Goal: Task Accomplishment & Management: Manage account settings

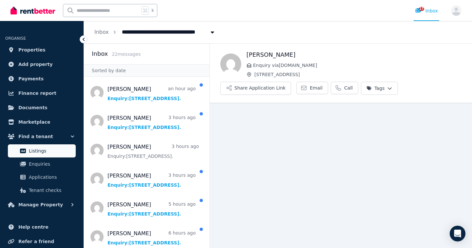
click at [39, 152] on span "Listings" at bounding box center [51, 151] width 44 height 8
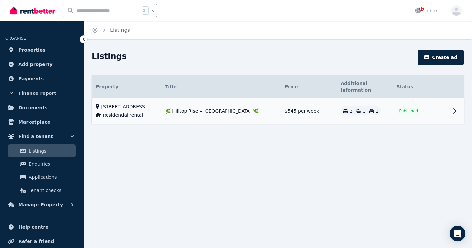
click at [451, 113] on icon at bounding box center [454, 111] width 8 height 8
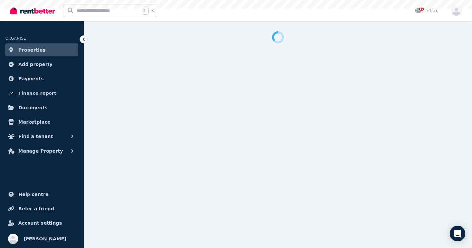
select select "***"
select select "**********"
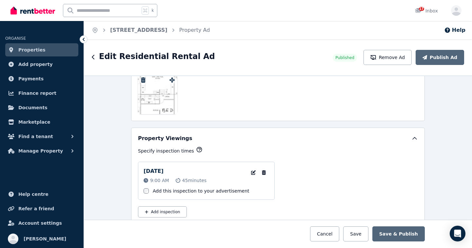
scroll to position [1048, 0]
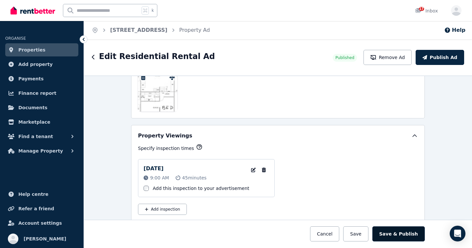
click at [399, 235] on button "Save & Publish" at bounding box center [398, 233] width 52 height 15
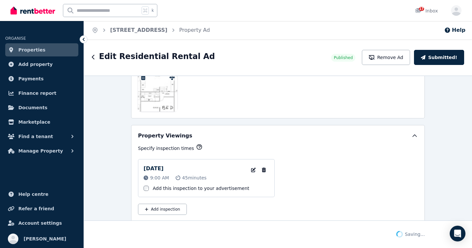
scroll to position [1099, 0]
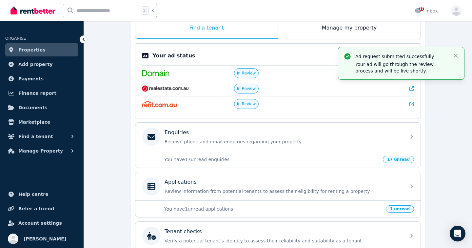
scroll to position [122, 0]
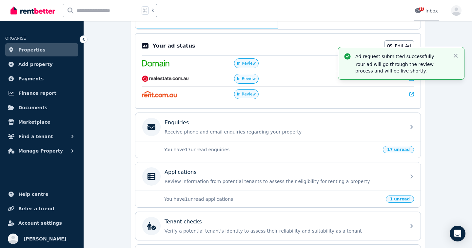
click at [419, 9] on span "17" at bounding box center [421, 9] width 5 height 4
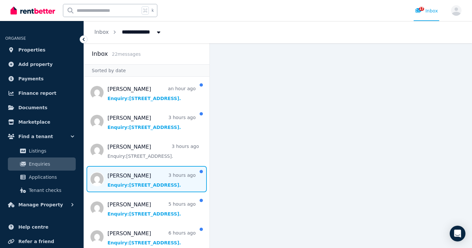
click at [119, 174] on span "Message list" at bounding box center [146, 179] width 125 height 26
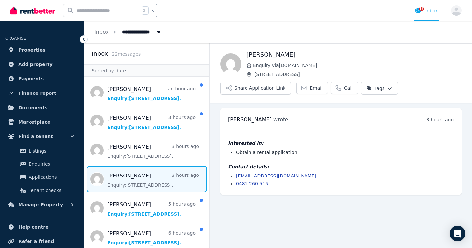
click at [388, 92] on html "**********" at bounding box center [236, 124] width 472 height 248
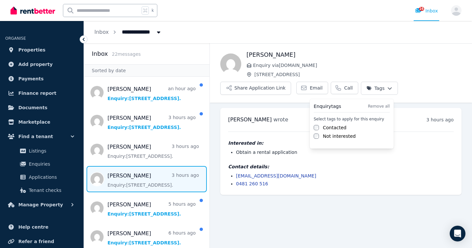
click at [97, 33] on html "**********" at bounding box center [236, 124] width 472 height 248
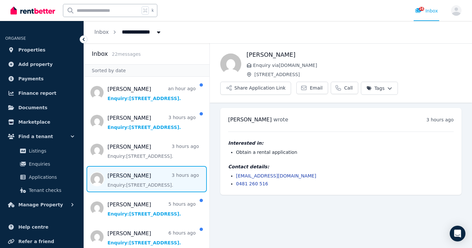
click at [97, 33] on link "Inbox" at bounding box center [101, 32] width 14 height 6
click at [157, 33] on icon "Breadcrumb" at bounding box center [158, 32] width 3 height 2
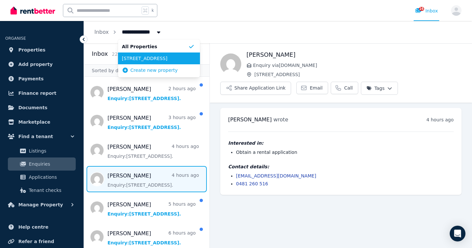
click at [159, 56] on span "[STREET_ADDRESS]" at bounding box center [155, 58] width 66 height 7
type input "**********"
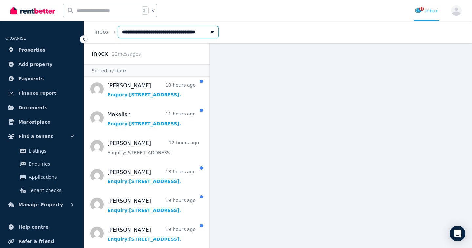
scroll to position [466, 0]
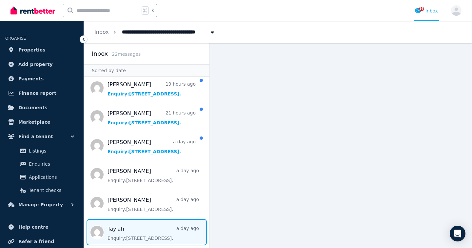
click at [177, 239] on span "Message list" at bounding box center [146, 232] width 125 height 26
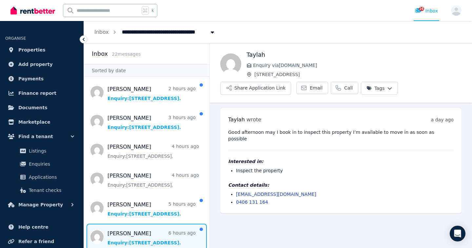
click at [159, 234] on span "Message list" at bounding box center [146, 236] width 125 height 26
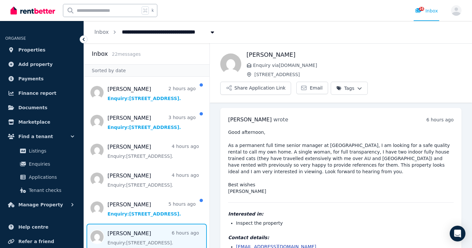
scroll to position [15, 0]
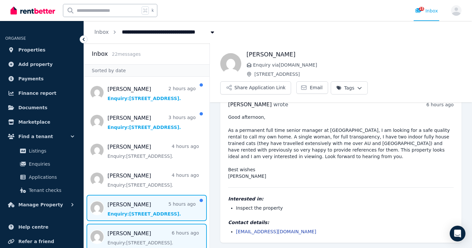
click at [157, 207] on span "Message list" at bounding box center [146, 208] width 125 height 26
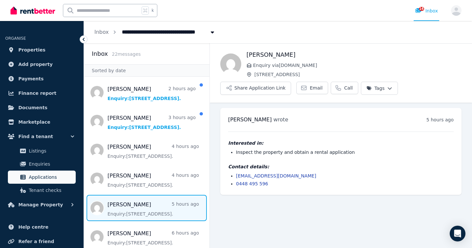
click at [36, 179] on span "Applications" at bounding box center [51, 177] width 44 height 8
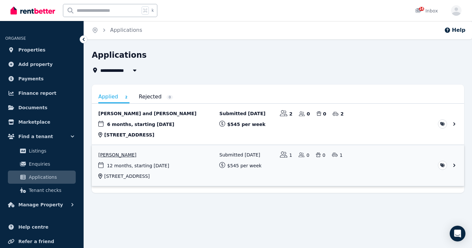
click at [124, 158] on link "View application: Melanie Mckay" at bounding box center [278, 165] width 372 height 41
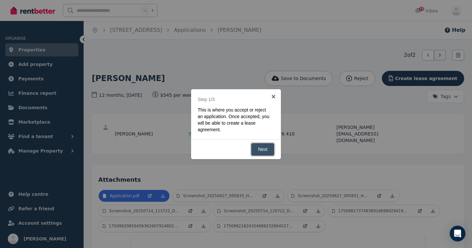
click at [262, 149] on link "Next" at bounding box center [262, 149] width 23 height 13
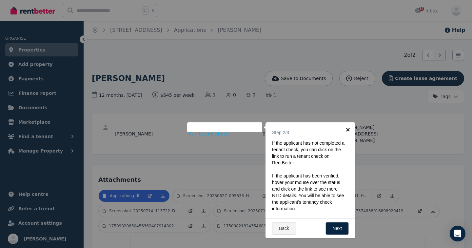
click at [348, 130] on link "×" at bounding box center [347, 129] width 15 height 15
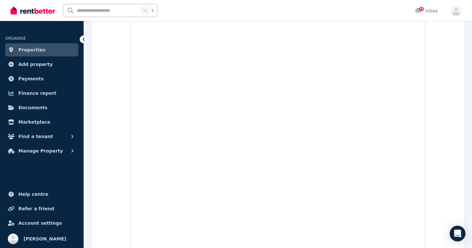
scroll to position [1212, 0]
click at [37, 93] on span "Finance report" at bounding box center [37, 93] width 38 height 8
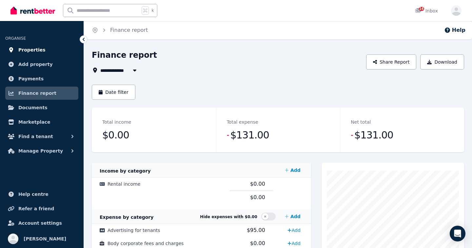
click at [30, 49] on span "Properties" at bounding box center [31, 50] width 27 height 8
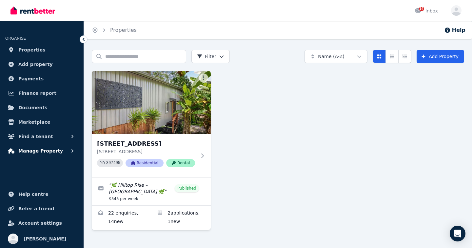
click at [40, 147] on span "Manage Property" at bounding box center [40, 151] width 45 height 8
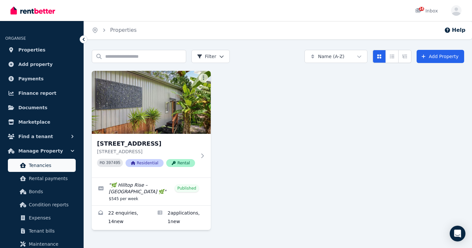
click at [41, 166] on span "Tenancies" at bounding box center [51, 165] width 44 height 8
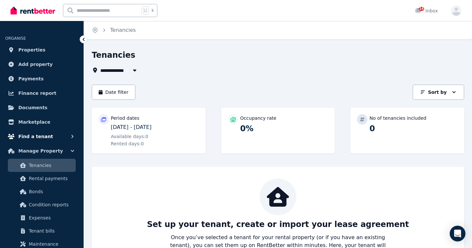
click at [68, 136] on button "Find a tenant" at bounding box center [41, 136] width 73 height 13
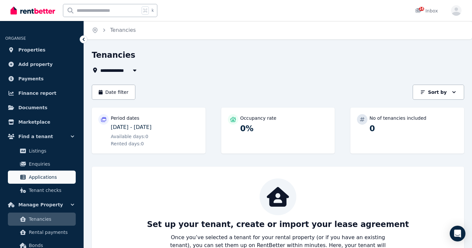
click at [45, 177] on span "Applications" at bounding box center [51, 177] width 44 height 8
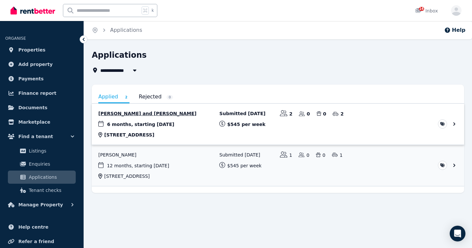
click at [181, 120] on link "View application: Sarah Mitchell and Callum Udy" at bounding box center [278, 123] width 372 height 41
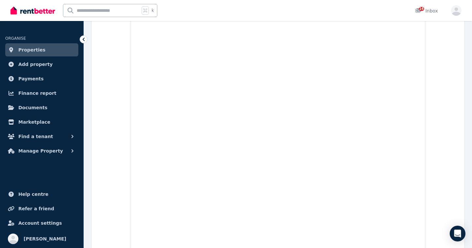
scroll to position [2810, 0]
click at [43, 138] on span "Find a tenant" at bounding box center [35, 136] width 35 height 8
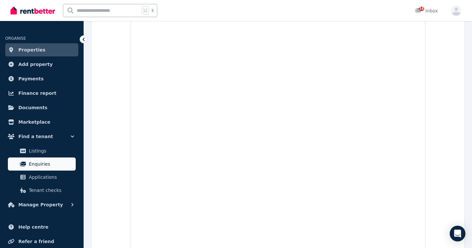
click at [38, 164] on span "Enquiries" at bounding box center [51, 164] width 44 height 8
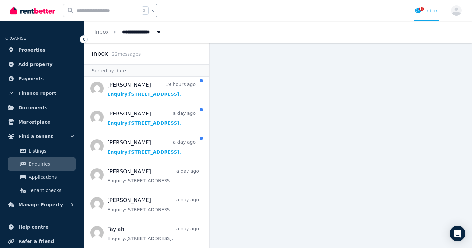
scroll to position [466, 0]
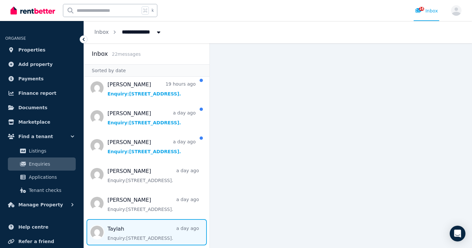
click at [135, 234] on span "Message list" at bounding box center [146, 232] width 125 height 26
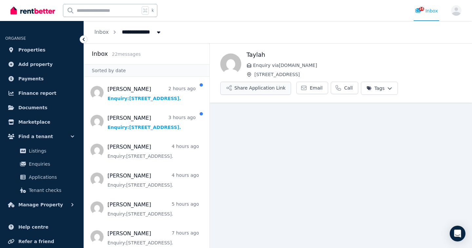
click at [266, 88] on button "Share Application Link" at bounding box center [255, 88] width 71 height 13
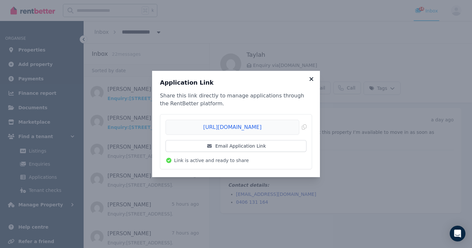
click at [312, 80] on icon at bounding box center [311, 79] width 4 height 4
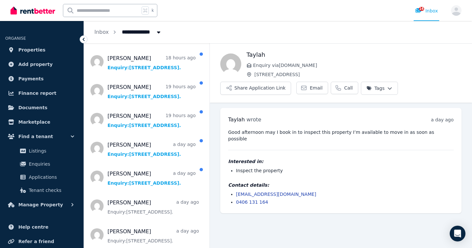
scroll to position [439, 0]
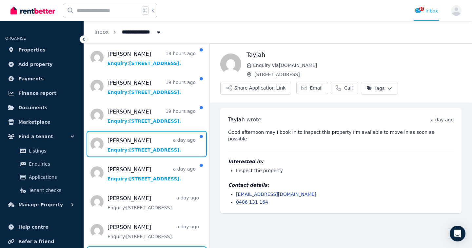
click at [164, 152] on span "Message list" at bounding box center [146, 144] width 125 height 26
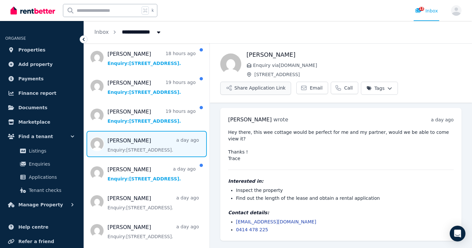
click at [255, 90] on button "Share Application Link" at bounding box center [255, 88] width 71 height 13
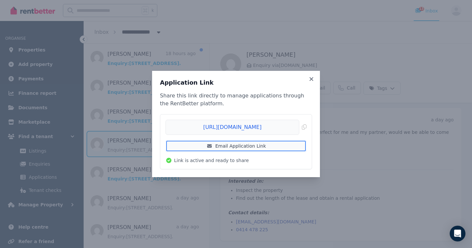
click at [236, 148] on link "Email Application Link" at bounding box center [235, 146] width 141 height 12
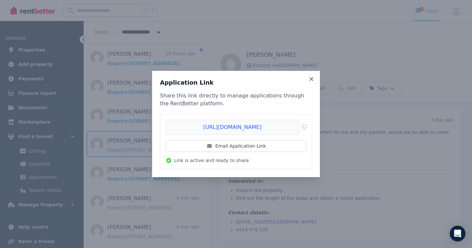
click at [315, 75] on div "Application Link Share this link directly to manage applications through the Re…" at bounding box center [236, 124] width 168 height 106
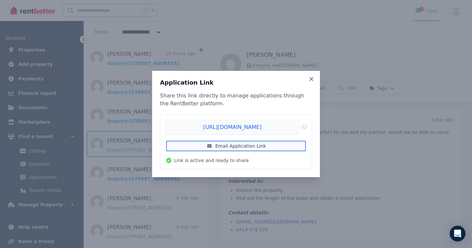
click at [279, 143] on link "Email Application Link" at bounding box center [235, 146] width 141 height 12
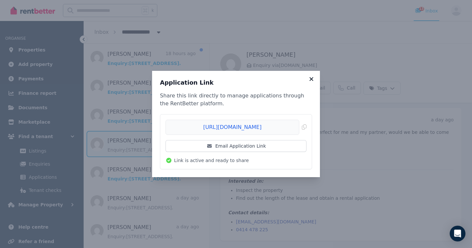
click at [310, 80] on icon at bounding box center [311, 79] width 4 height 4
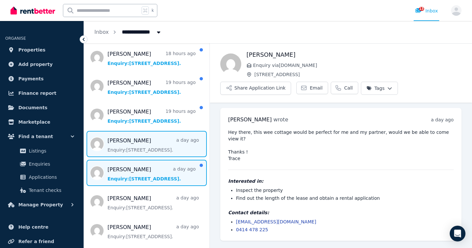
click at [142, 184] on span "Message list" at bounding box center [146, 172] width 125 height 26
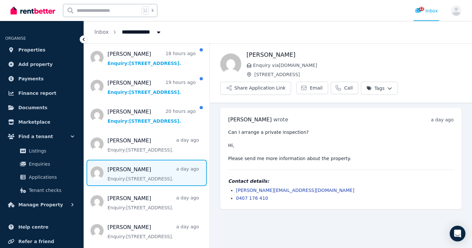
click at [387, 88] on html "**********" at bounding box center [236, 124] width 472 height 248
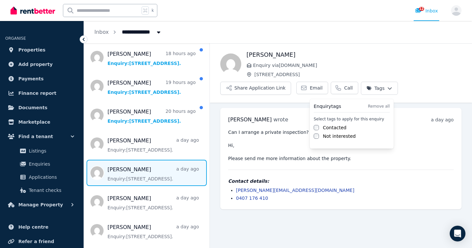
click at [135, 146] on html "**********" at bounding box center [236, 124] width 472 height 248
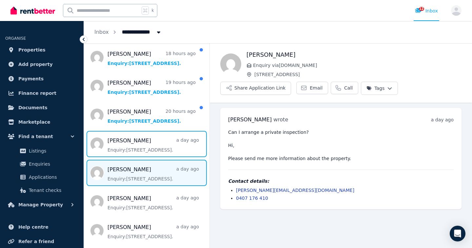
click at [135, 146] on span "Message list" at bounding box center [146, 144] width 125 height 26
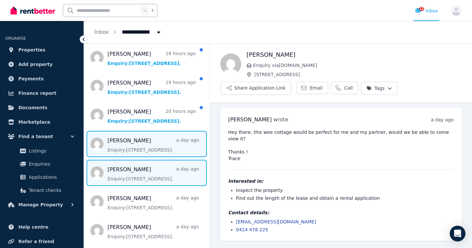
click at [136, 163] on span "Message list" at bounding box center [146, 172] width 125 height 26
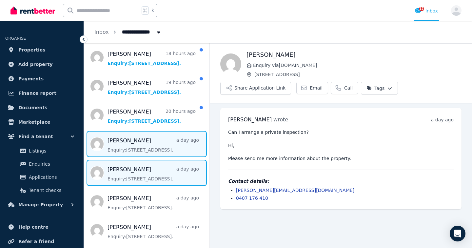
click at [135, 151] on span "Message list" at bounding box center [146, 144] width 125 height 26
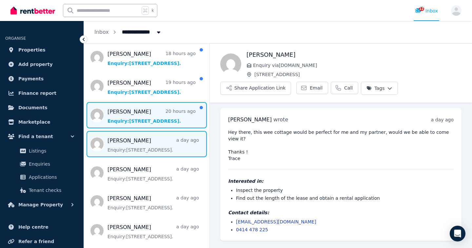
click at [142, 111] on span "Message list" at bounding box center [146, 115] width 125 height 26
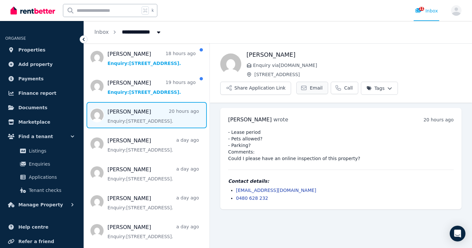
click at [304, 92] on link "Email" at bounding box center [312, 88] width 32 height 12
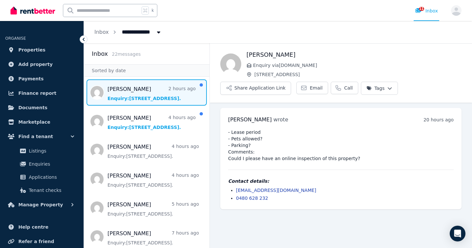
click at [139, 91] on span "Message list" at bounding box center [146, 92] width 125 height 26
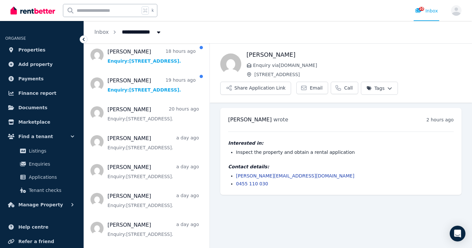
scroll to position [424, 0]
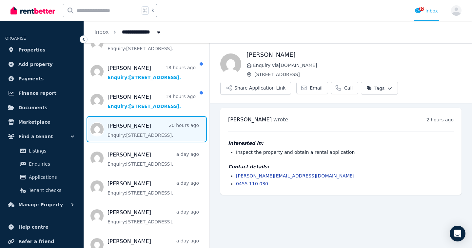
click at [157, 136] on span "Message list" at bounding box center [146, 129] width 125 height 26
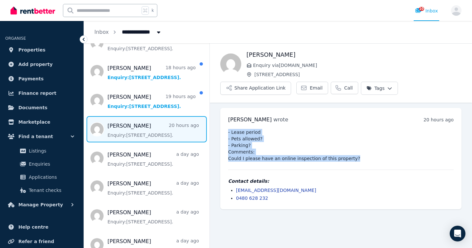
drag, startPoint x: 352, startPoint y: 159, endPoint x: 220, endPoint y: 131, distance: 134.9
click at [220, 131] on div "Emily McLeod wrote 20 hours ago 11:34 pm on Tue, 12 Aug 2025 - Lease period - P…" at bounding box center [340, 158] width 241 height 101
copy pre "- Lease period - Pets allowed? - Parking? Comments: Could I please have an onli…"
click at [385, 87] on html "**********" at bounding box center [236, 124] width 472 height 248
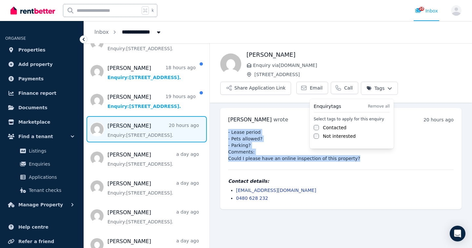
click at [338, 129] on label "Contacted" at bounding box center [335, 127] width 24 height 7
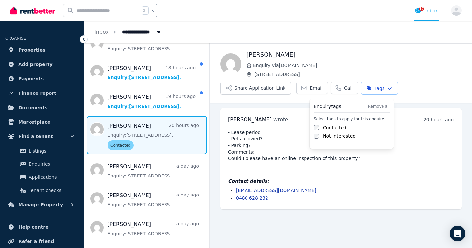
click at [314, 87] on html "**********" at bounding box center [236, 124] width 472 height 248
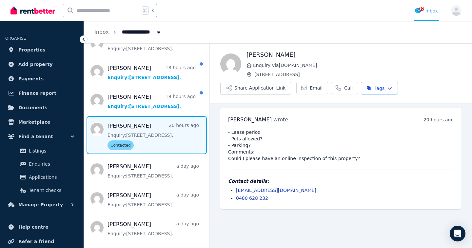
click at [314, 87] on span "Email" at bounding box center [315, 87] width 13 height 7
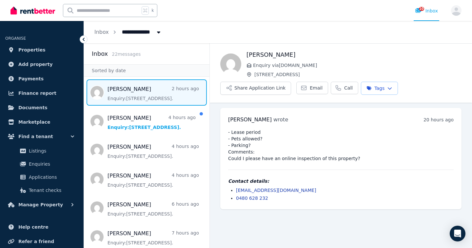
click at [138, 94] on span "Message list" at bounding box center [146, 92] width 125 height 26
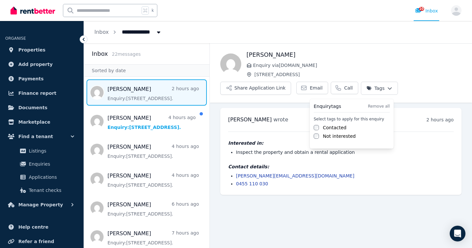
click at [383, 93] on html "**********" at bounding box center [236, 124] width 472 height 248
click at [337, 127] on label "Contacted" at bounding box center [335, 127] width 24 height 7
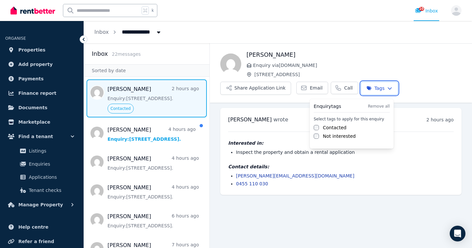
click at [273, 91] on html "**********" at bounding box center [236, 124] width 472 height 248
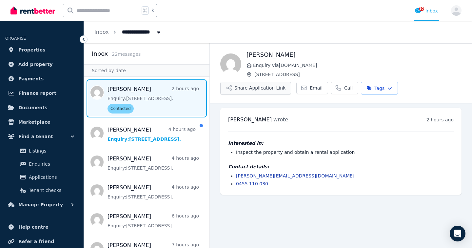
click at [266, 87] on button "Share Application Link" at bounding box center [255, 88] width 71 height 13
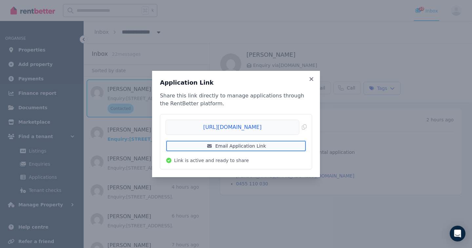
click at [244, 147] on link "Email Application Link" at bounding box center [235, 146] width 141 height 12
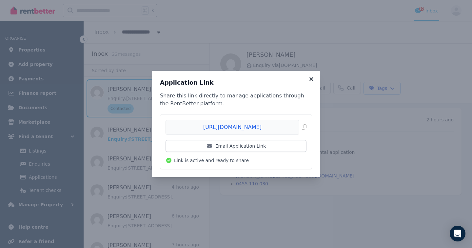
click at [313, 79] on icon at bounding box center [311, 79] width 7 height 6
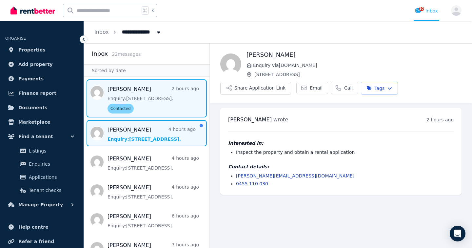
click at [178, 126] on span "Message list" at bounding box center [146, 133] width 125 height 26
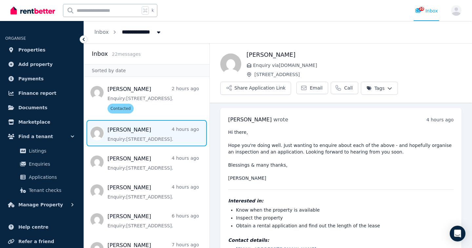
scroll to position [26, 0]
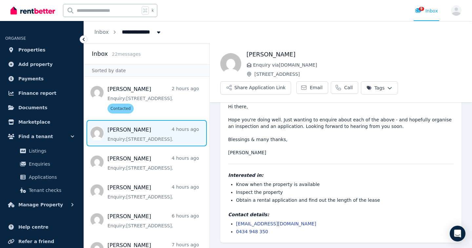
click at [378, 87] on html "**********" at bounding box center [236, 124] width 472 height 248
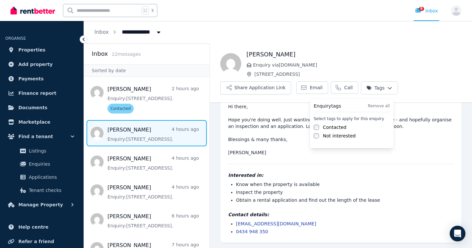
click at [337, 127] on label "Contacted" at bounding box center [335, 127] width 24 height 7
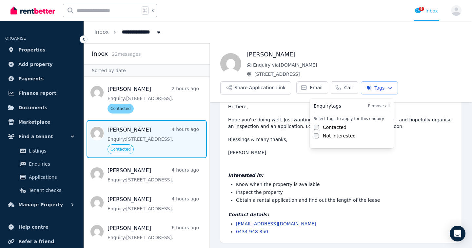
click at [305, 86] on html "**********" at bounding box center [236, 124] width 472 height 248
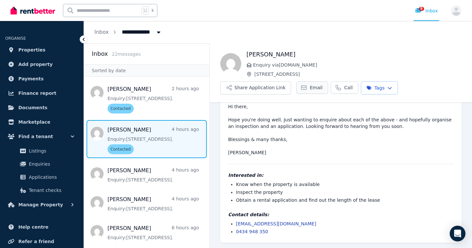
click at [310, 88] on span "Email" at bounding box center [315, 87] width 13 height 7
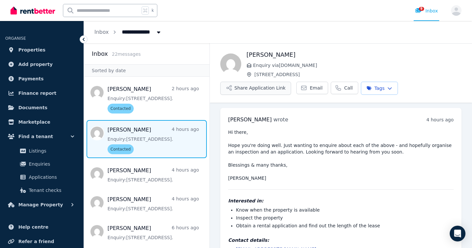
scroll to position [26, 0]
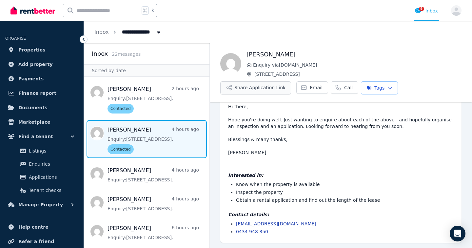
click at [258, 89] on button "Share Application Link" at bounding box center [255, 87] width 71 height 13
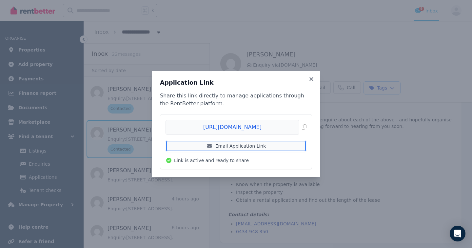
click at [247, 148] on link "Email Application Link" at bounding box center [235, 146] width 141 height 12
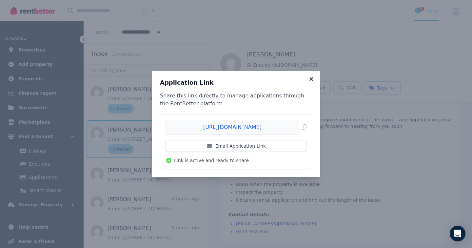
click at [311, 77] on icon at bounding box center [311, 79] width 7 height 6
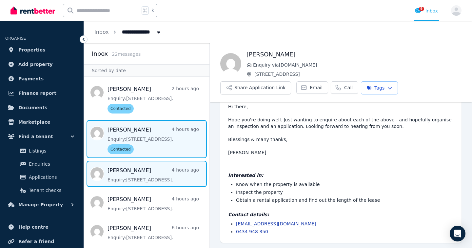
click at [151, 177] on span "Message list" at bounding box center [146, 173] width 125 height 26
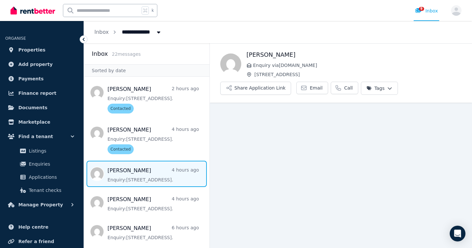
click at [385, 89] on html "**********" at bounding box center [236, 124] width 472 height 248
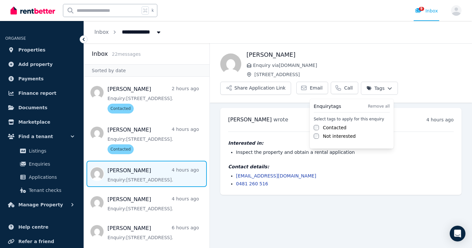
click at [331, 128] on label "Contacted" at bounding box center [335, 127] width 24 height 7
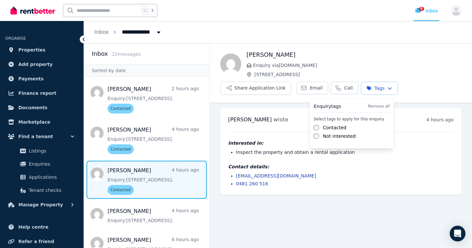
click at [255, 91] on html "**********" at bounding box center [236, 124] width 472 height 248
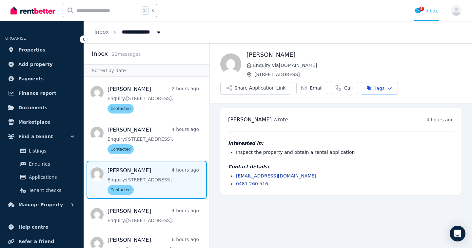
click at [255, 91] on button "Share Application Link" at bounding box center [255, 88] width 71 height 13
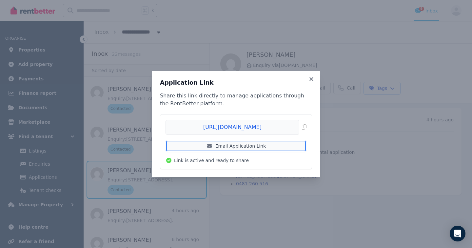
click at [228, 145] on link "Email Application Link" at bounding box center [235, 146] width 141 height 12
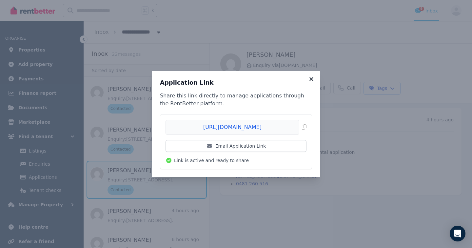
click at [311, 79] on icon at bounding box center [311, 79] width 4 height 4
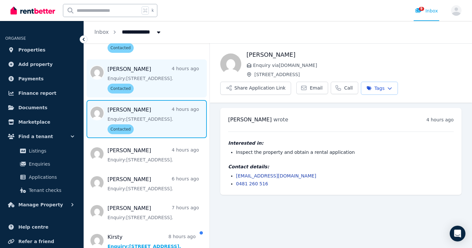
scroll to position [68, 0]
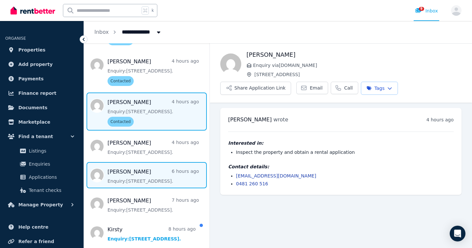
click at [153, 182] on span "Message list" at bounding box center [146, 175] width 125 height 26
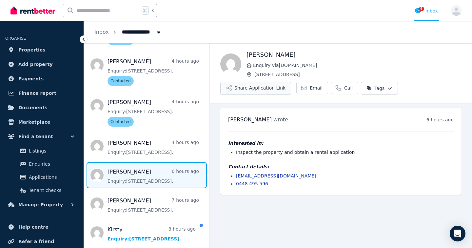
click at [259, 89] on button "Share Application Link" at bounding box center [255, 88] width 71 height 13
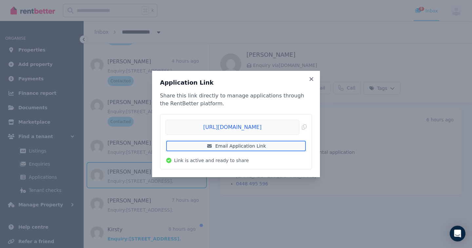
click at [231, 145] on link "Email Application Link" at bounding box center [235, 146] width 141 height 12
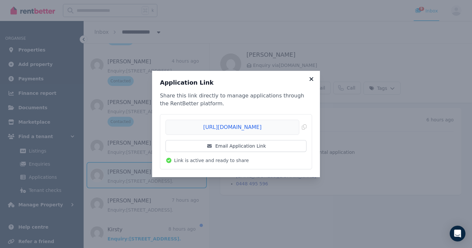
click at [312, 79] on icon at bounding box center [311, 79] width 7 height 6
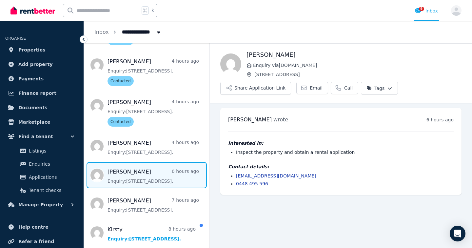
click at [383, 88] on html "**********" at bounding box center [236, 124] width 472 height 248
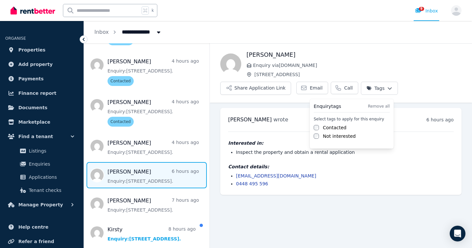
click at [340, 128] on label "Contacted" at bounding box center [335, 127] width 24 height 7
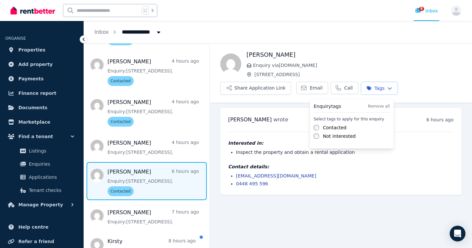
click at [152, 216] on html "**********" at bounding box center [236, 124] width 472 height 248
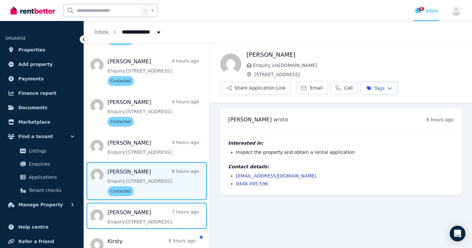
click at [152, 216] on span "Message list" at bounding box center [146, 215] width 125 height 26
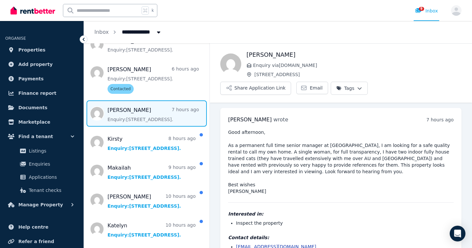
scroll to position [172, 0]
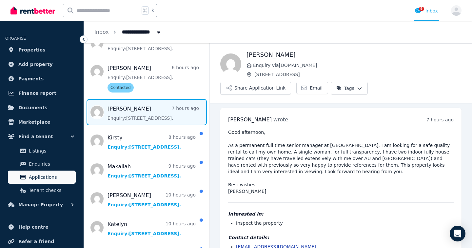
click at [37, 175] on span "Applications" at bounding box center [51, 177] width 44 height 8
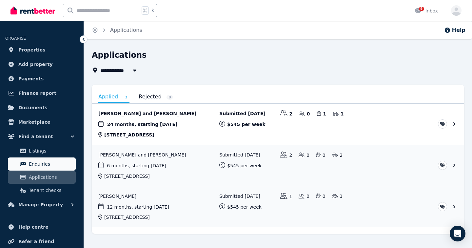
click at [37, 164] on span "Enquiries" at bounding box center [51, 164] width 44 height 8
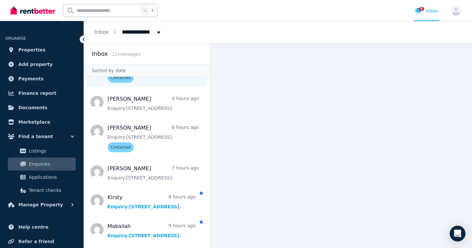
scroll to position [125, 0]
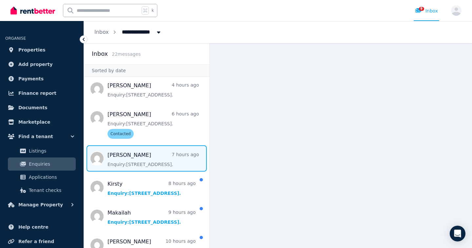
click at [165, 152] on span "Message list" at bounding box center [146, 158] width 125 height 26
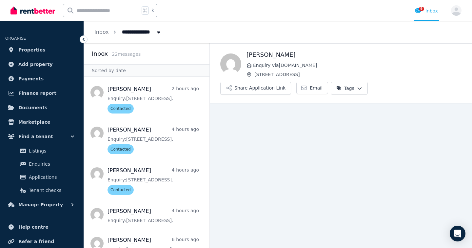
click at [347, 90] on html "**********" at bounding box center [236, 124] width 472 height 248
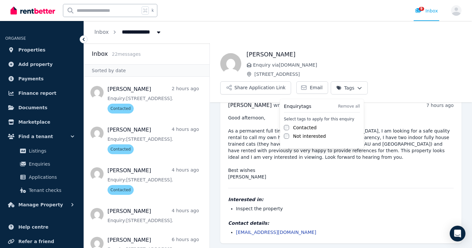
scroll to position [15, 0]
click at [320, 125] on div "Contacted" at bounding box center [322, 127] width 76 height 7
click at [300, 127] on label "Contacted" at bounding box center [305, 127] width 24 height 7
click at [267, 127] on html "**********" at bounding box center [236, 124] width 472 height 248
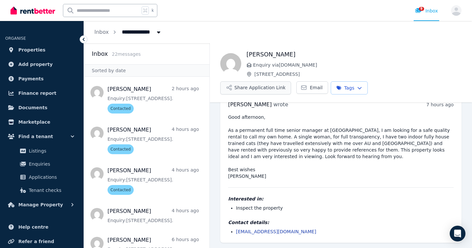
click at [262, 89] on button "Share Application Link" at bounding box center [255, 87] width 71 height 13
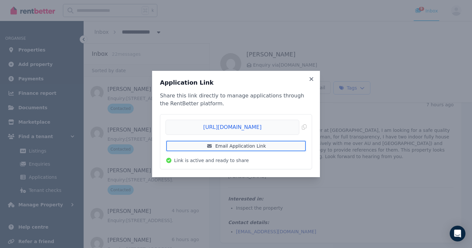
click at [224, 147] on link "Email Application Link" at bounding box center [235, 146] width 141 height 12
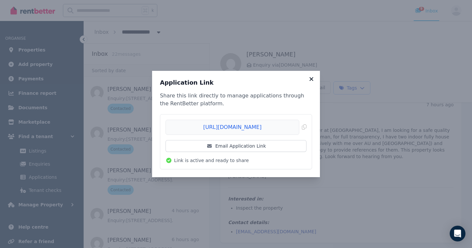
click at [310, 80] on icon at bounding box center [311, 79] width 4 height 4
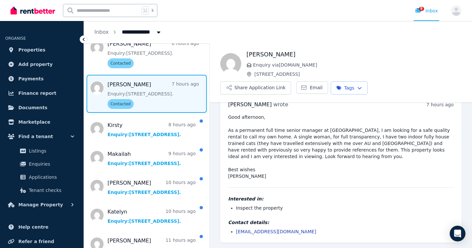
scroll to position [202, 0]
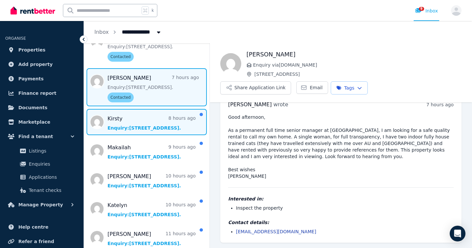
click at [122, 126] on span "Message list" at bounding box center [146, 122] width 125 height 26
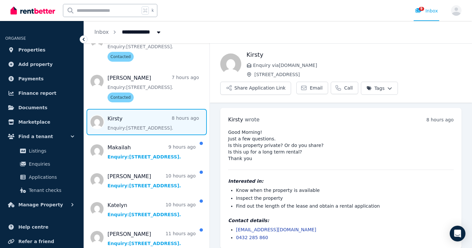
scroll to position [6, 0]
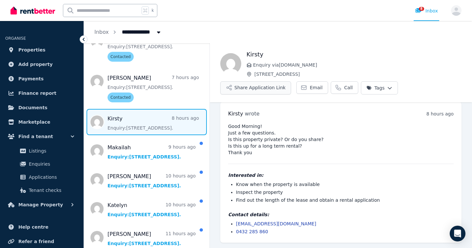
click at [273, 91] on button "Share Application Link" at bounding box center [255, 87] width 71 height 13
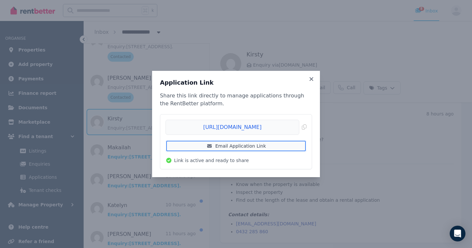
click at [234, 149] on link "Email Application Link" at bounding box center [235, 146] width 141 height 12
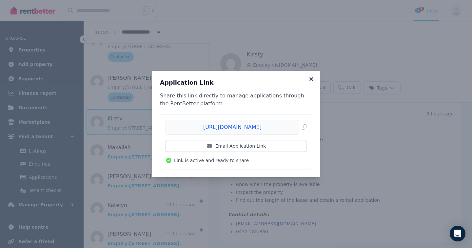
click at [310, 80] on icon at bounding box center [311, 79] width 7 height 6
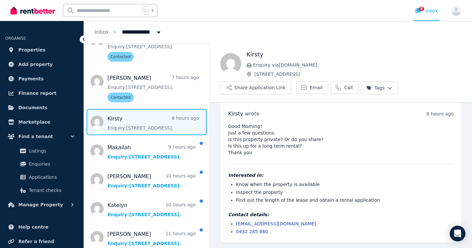
click at [389, 86] on html "**********" at bounding box center [236, 124] width 472 height 248
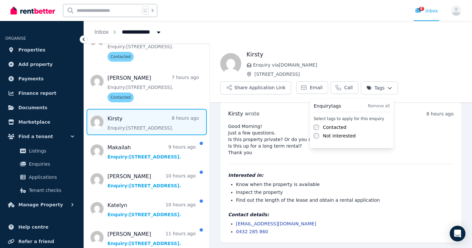
click at [346, 128] on div "Contacted" at bounding box center [351, 127] width 76 height 7
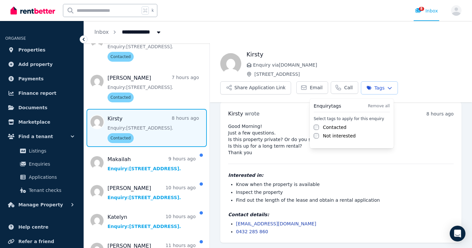
click at [272, 136] on html "**********" at bounding box center [236, 124] width 472 height 248
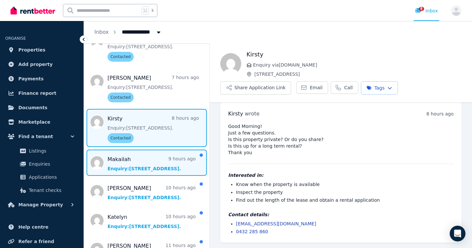
click at [142, 165] on span "Message list" at bounding box center [146, 162] width 125 height 26
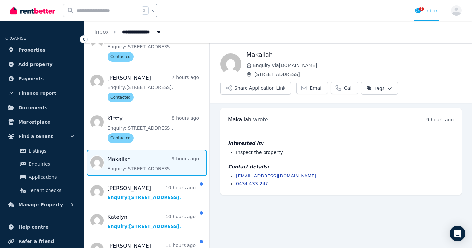
click at [386, 90] on html "**********" at bounding box center [236, 124] width 472 height 248
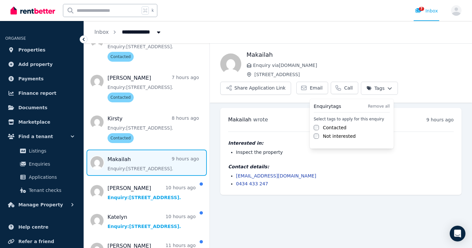
click at [342, 129] on label "Contacted" at bounding box center [335, 127] width 24 height 7
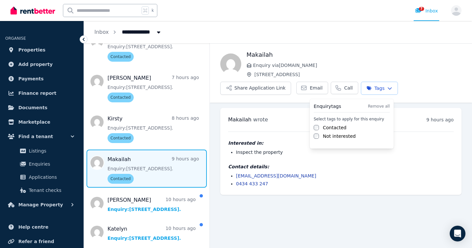
click at [274, 89] on html "**********" at bounding box center [236, 124] width 472 height 248
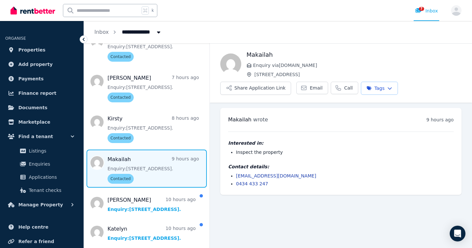
click at [274, 89] on button "Share Application Link" at bounding box center [255, 88] width 71 height 13
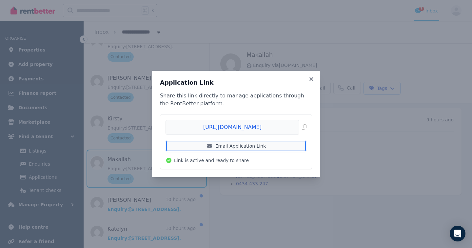
click at [251, 149] on link "Email Application Link" at bounding box center [235, 146] width 141 height 12
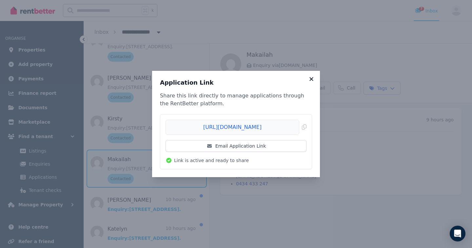
click at [311, 78] on icon at bounding box center [311, 79] width 4 height 4
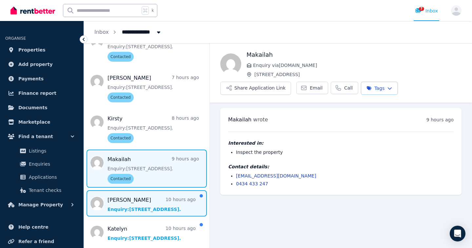
click at [157, 202] on span "Message list" at bounding box center [146, 203] width 125 height 26
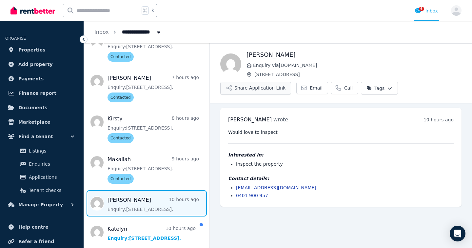
click at [252, 89] on button "Share Application Link" at bounding box center [255, 88] width 71 height 13
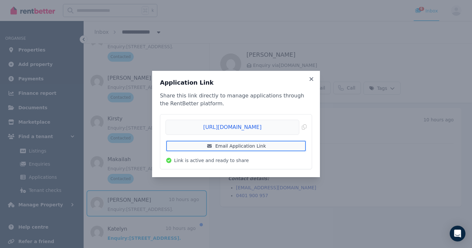
click at [218, 146] on link "Email Application Link" at bounding box center [235, 146] width 141 height 12
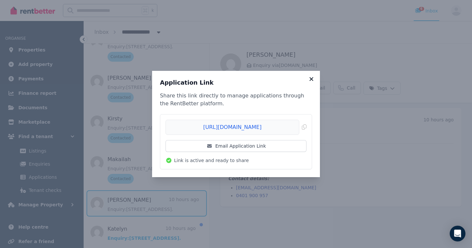
click at [314, 80] on icon at bounding box center [311, 79] width 7 height 6
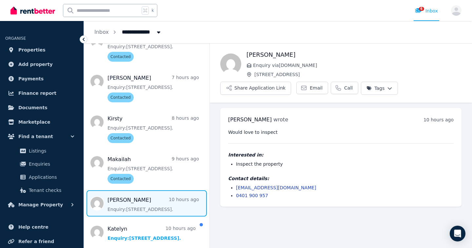
click at [390, 91] on html "**********" at bounding box center [236, 124] width 472 height 248
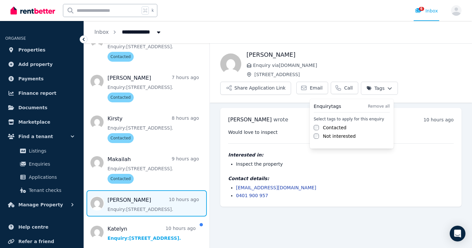
click at [346, 127] on div "Contacted" at bounding box center [351, 127] width 76 height 7
click at [328, 128] on label "Contacted" at bounding box center [335, 127] width 24 height 7
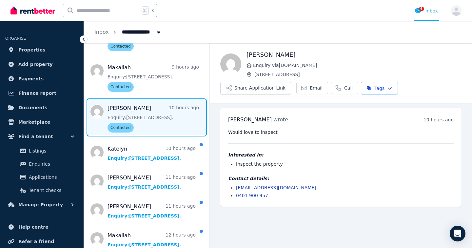
scroll to position [295, 0]
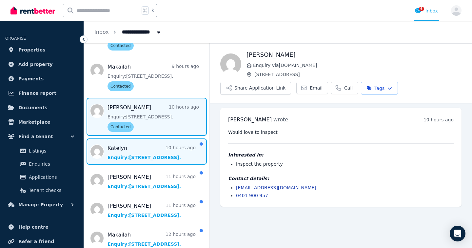
click at [163, 149] on span "Message list" at bounding box center [146, 151] width 125 height 26
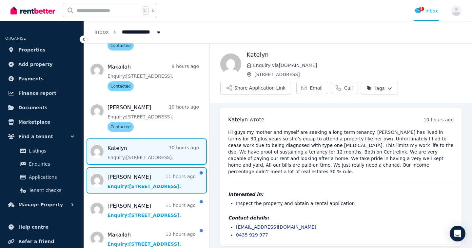
click at [159, 178] on span "Message list" at bounding box center [146, 180] width 125 height 26
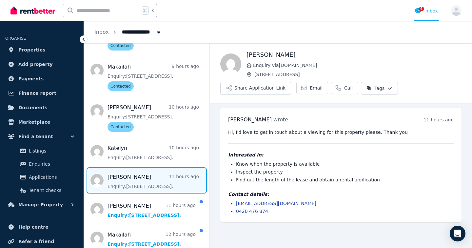
click at [387, 87] on html "**********" at bounding box center [236, 124] width 472 height 248
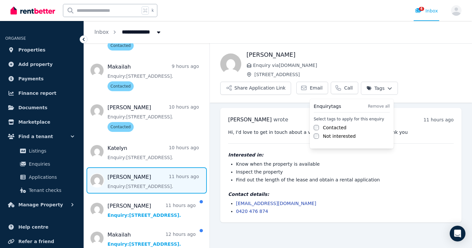
click at [334, 128] on label "Contacted" at bounding box center [335, 127] width 24 height 7
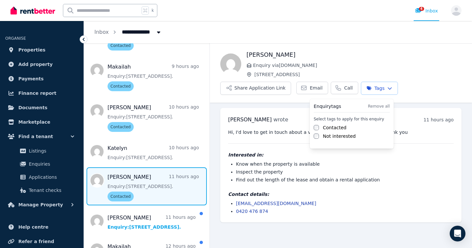
click at [270, 89] on html "**********" at bounding box center [236, 124] width 472 height 248
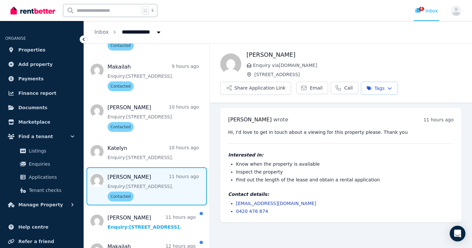
click at [270, 89] on button "Share Application Link" at bounding box center [255, 88] width 71 height 13
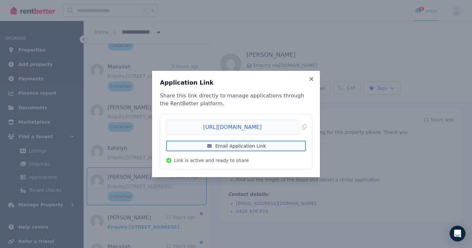
click at [238, 147] on link "Email Application Link" at bounding box center [235, 146] width 141 height 12
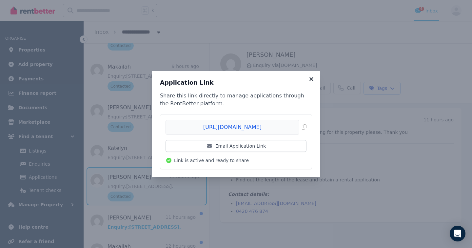
click at [311, 78] on icon at bounding box center [311, 79] width 7 height 6
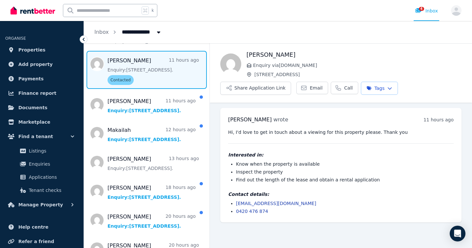
scroll to position [413, 0]
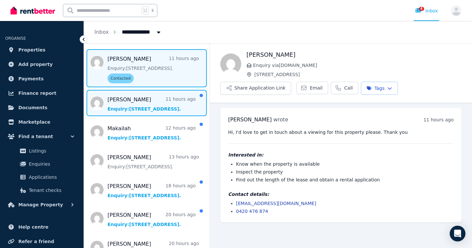
click at [162, 99] on span "Message list" at bounding box center [146, 103] width 125 height 26
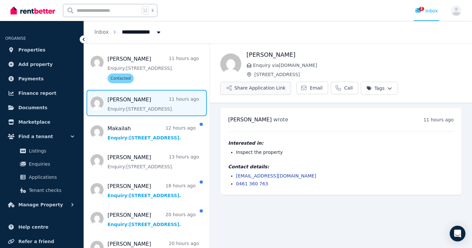
click at [252, 92] on button "Share Application Link" at bounding box center [255, 88] width 71 height 13
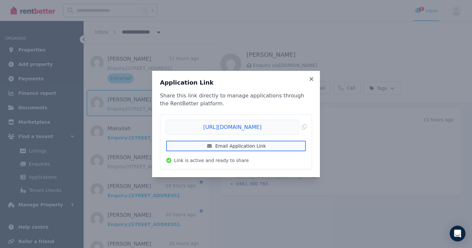
click at [221, 146] on link "Email Application Link" at bounding box center [235, 146] width 141 height 12
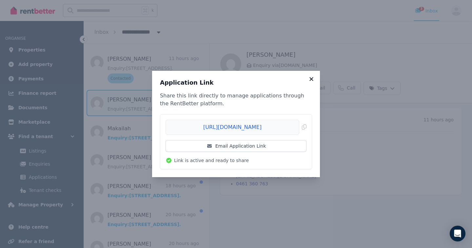
click at [312, 78] on icon at bounding box center [311, 79] width 4 height 4
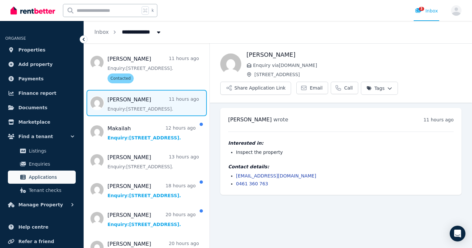
click at [43, 178] on span "Applications" at bounding box center [51, 177] width 44 height 8
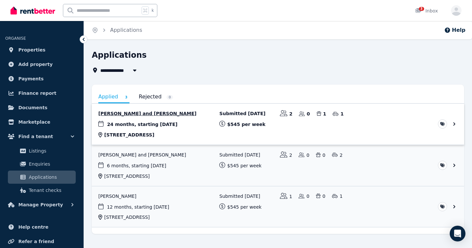
click at [196, 121] on link "View application: Danielle Gee and Rete Hartonen" at bounding box center [278, 123] width 372 height 41
